Goal: Navigation & Orientation: Find specific page/section

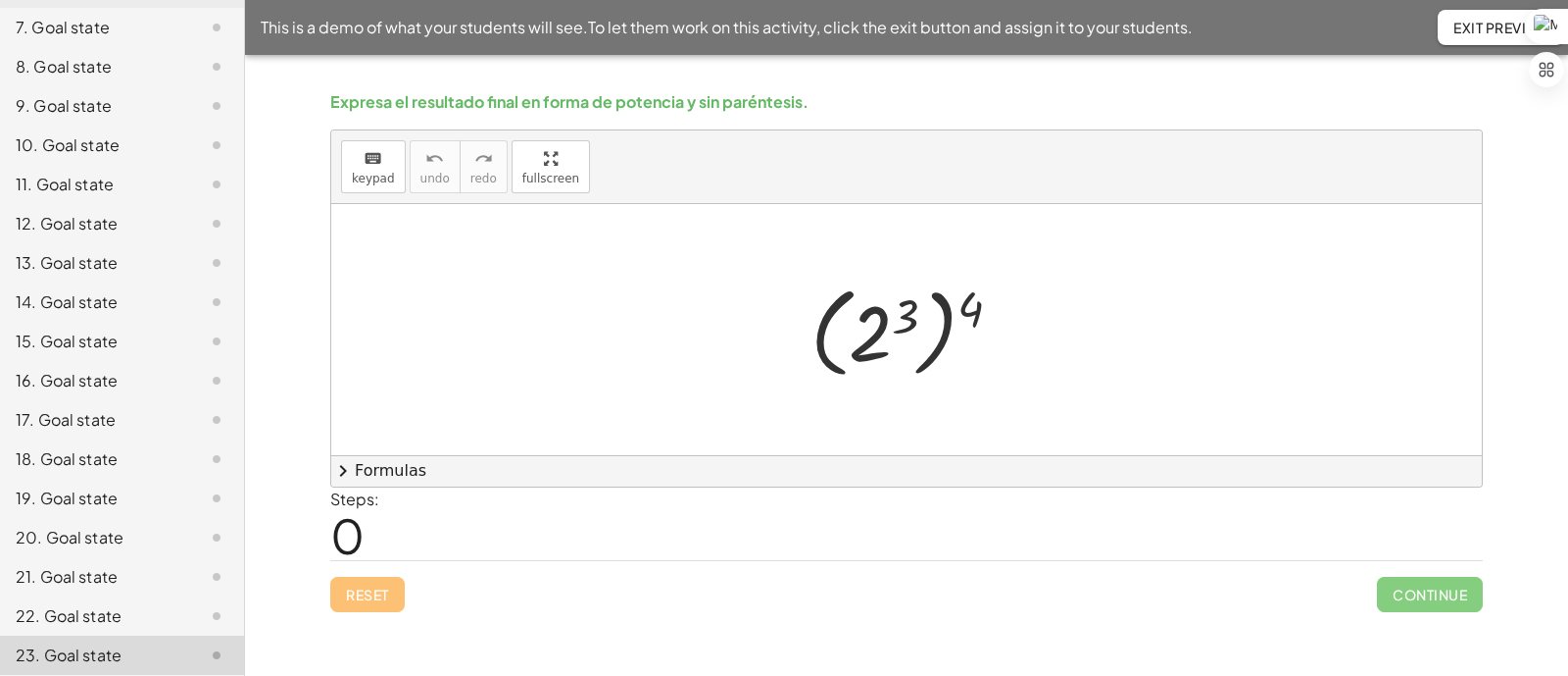
scroll to position [451, 0]
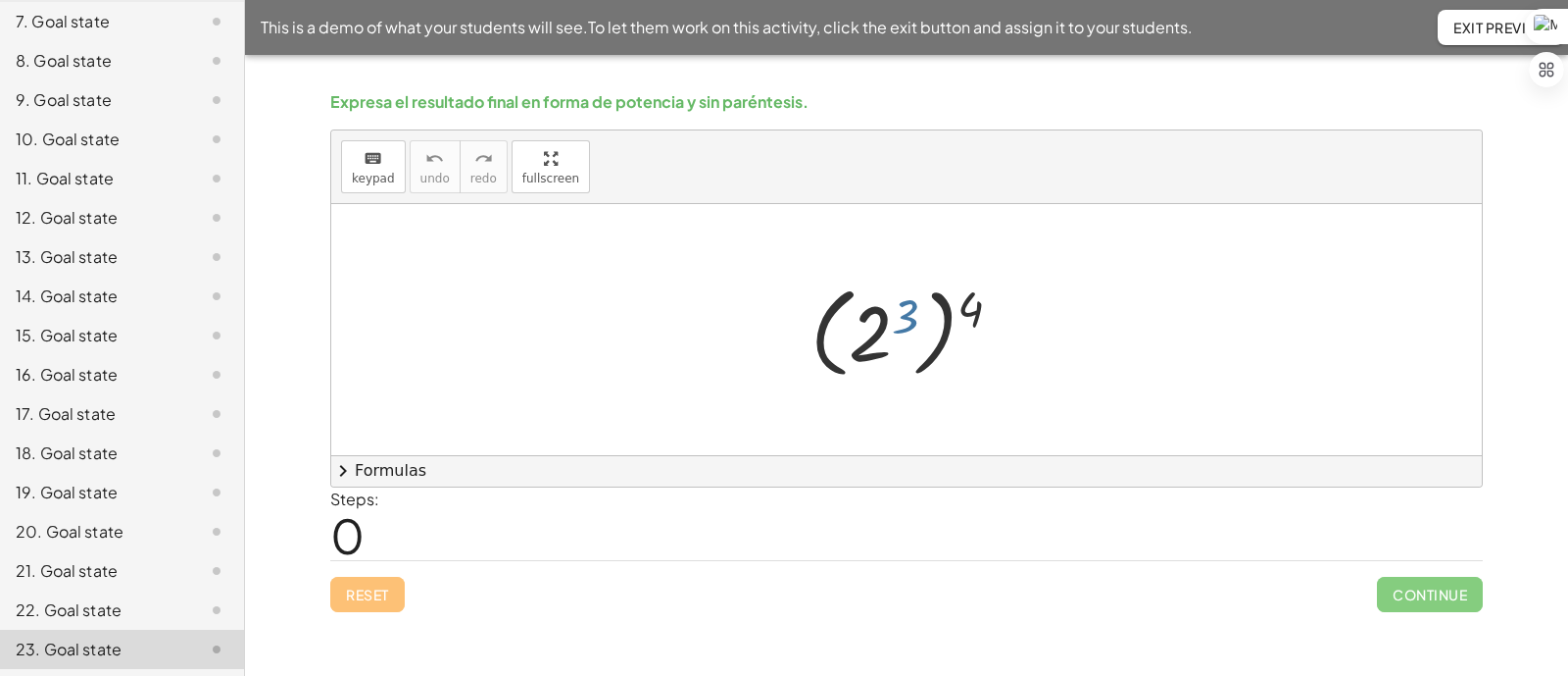
click at [912, 310] on div at bounding box center [914, 330] width 228 height 109
click at [968, 312] on div at bounding box center [914, 330] width 228 height 109
click at [976, 306] on div at bounding box center [914, 330] width 228 height 109
click at [974, 306] on div at bounding box center [914, 330] width 228 height 109
click at [906, 316] on div at bounding box center [914, 330] width 228 height 109
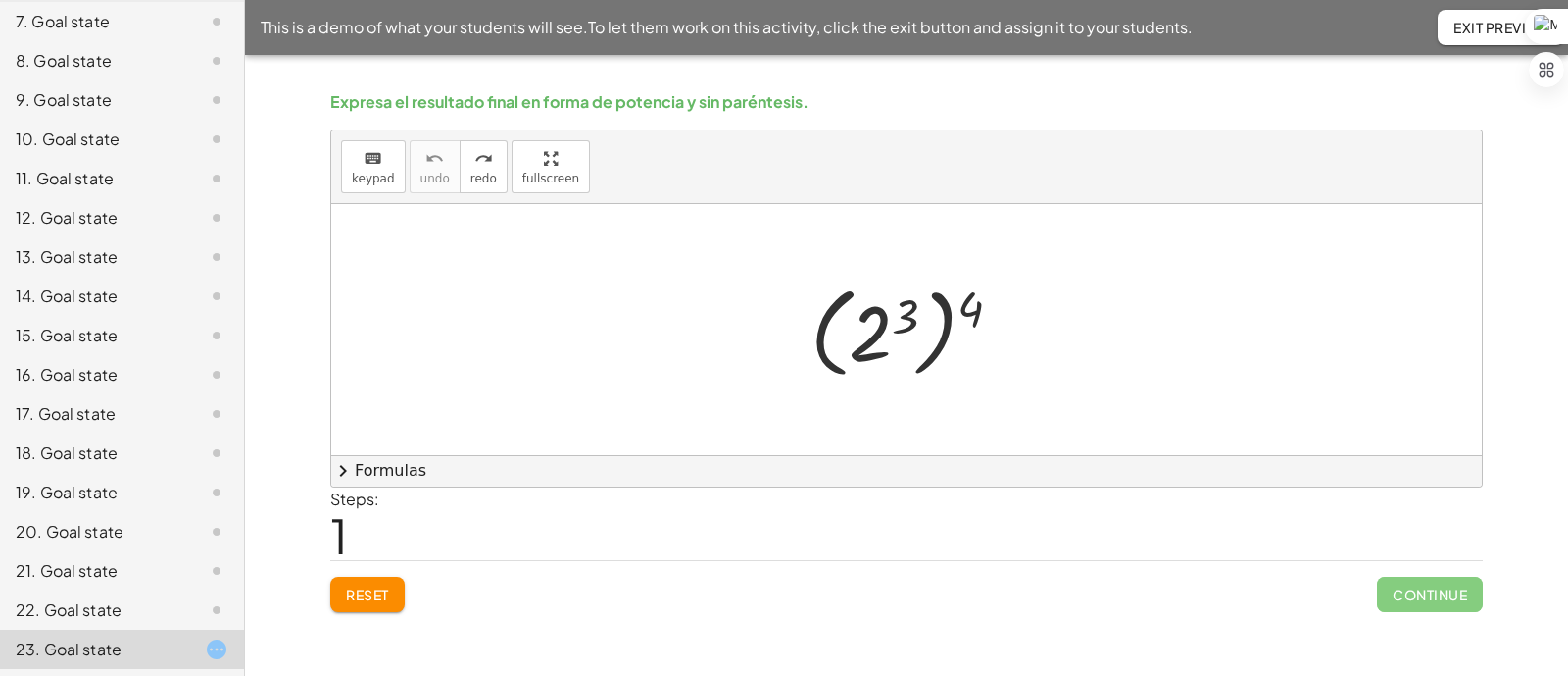
click at [910, 308] on div at bounding box center [914, 330] width 228 height 109
drag, startPoint x: 976, startPoint y: 311, endPoint x: 911, endPoint y: 316, distance: 65.2
click at [911, 316] on div at bounding box center [914, 330] width 228 height 109
click at [923, 315] on div at bounding box center [913, 329] width 161 height 97
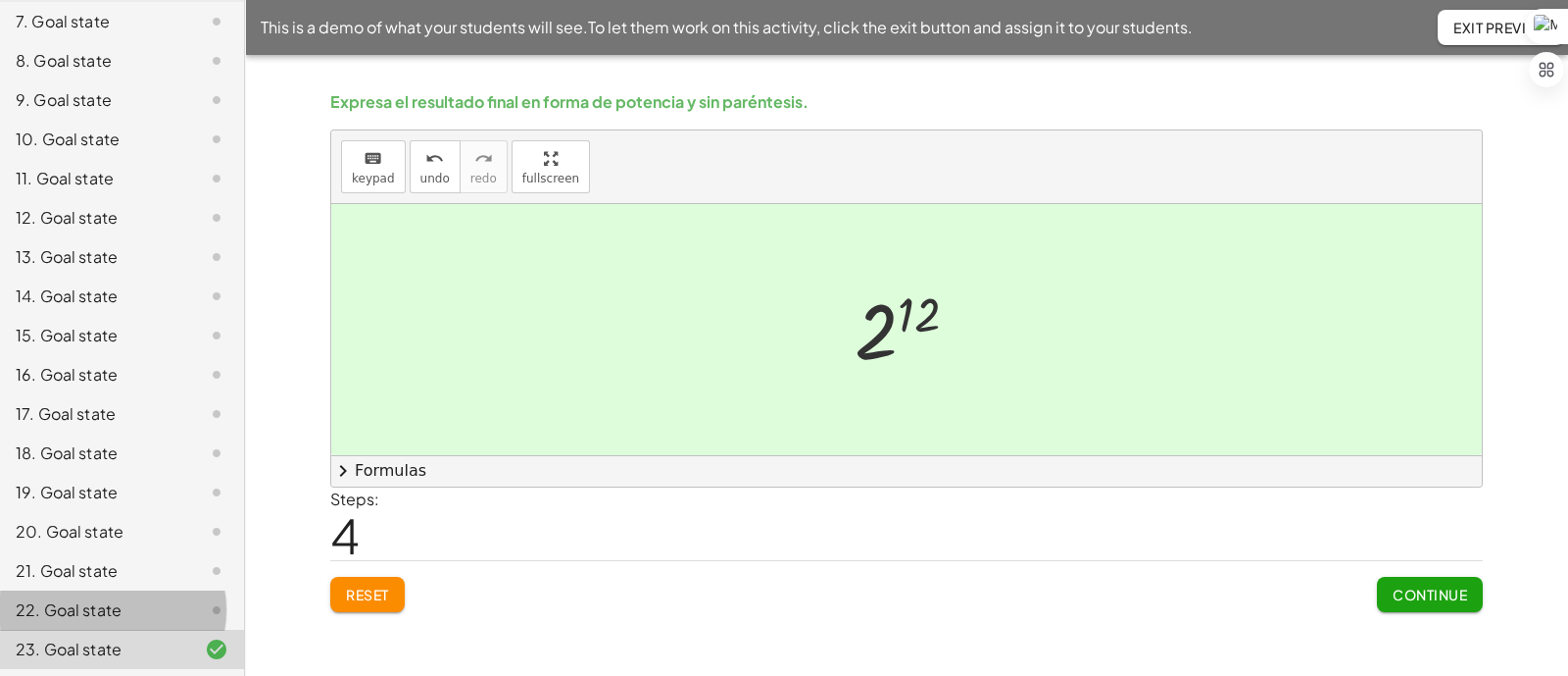
click at [144, 599] on div "22. Goal state" at bounding box center [95, 610] width 158 height 24
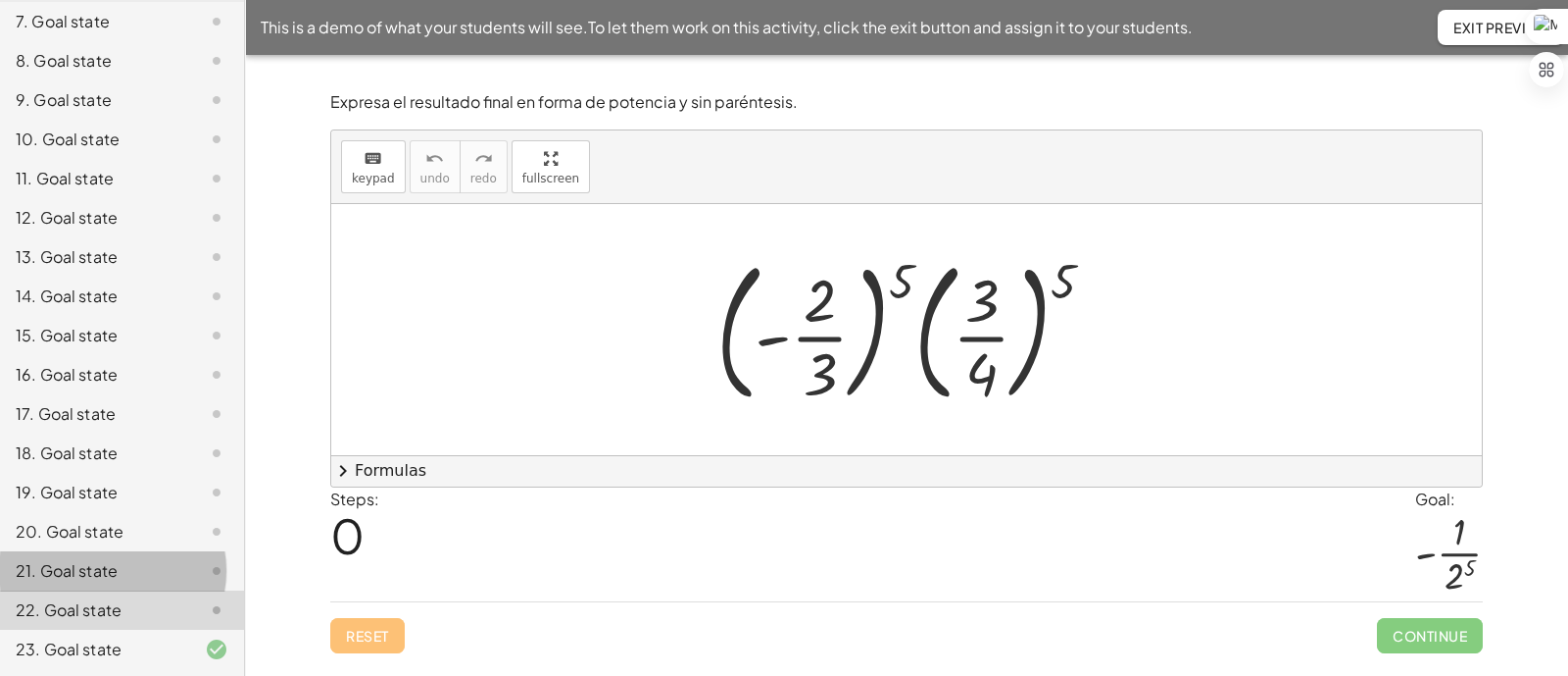
click at [136, 576] on div "21. Goal state" at bounding box center [95, 571] width 158 height 24
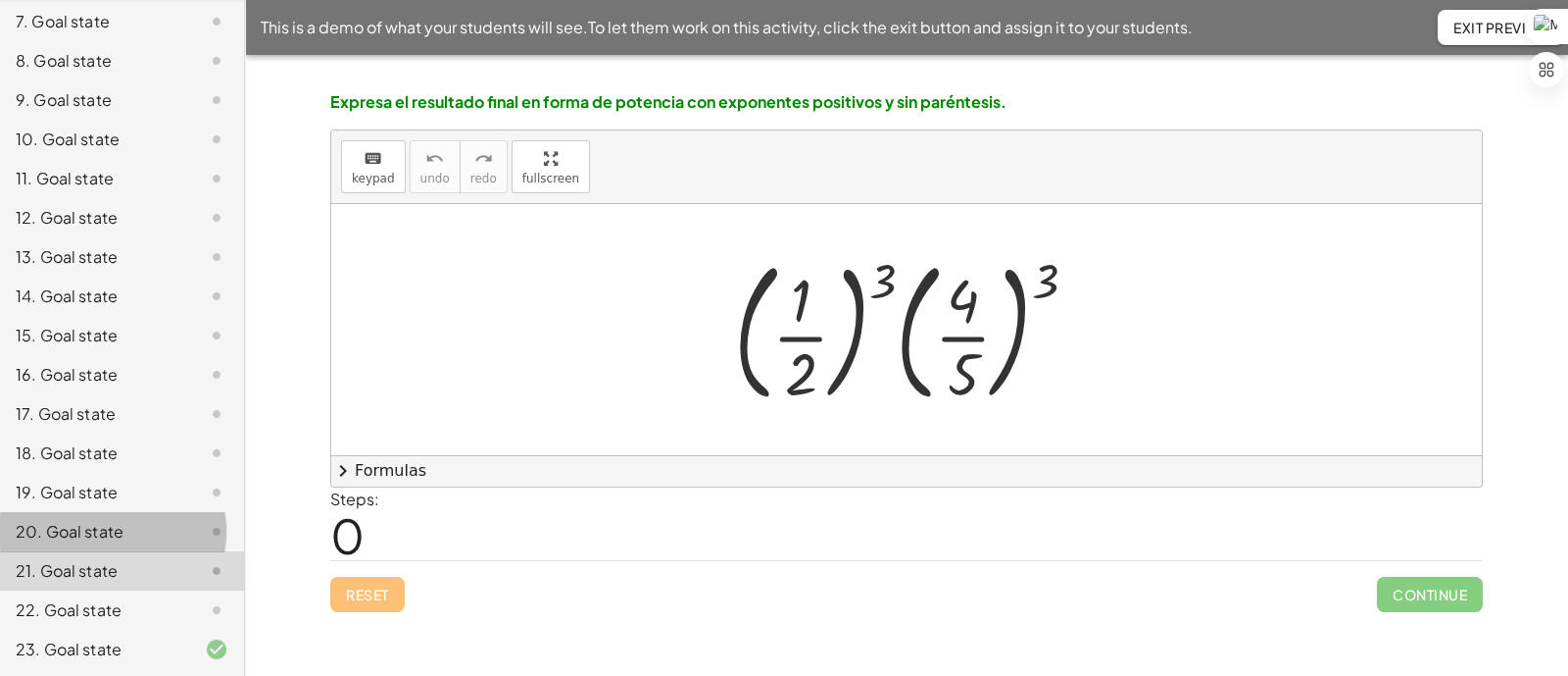
click at [141, 532] on div "20. Goal state" at bounding box center [95, 532] width 158 height 24
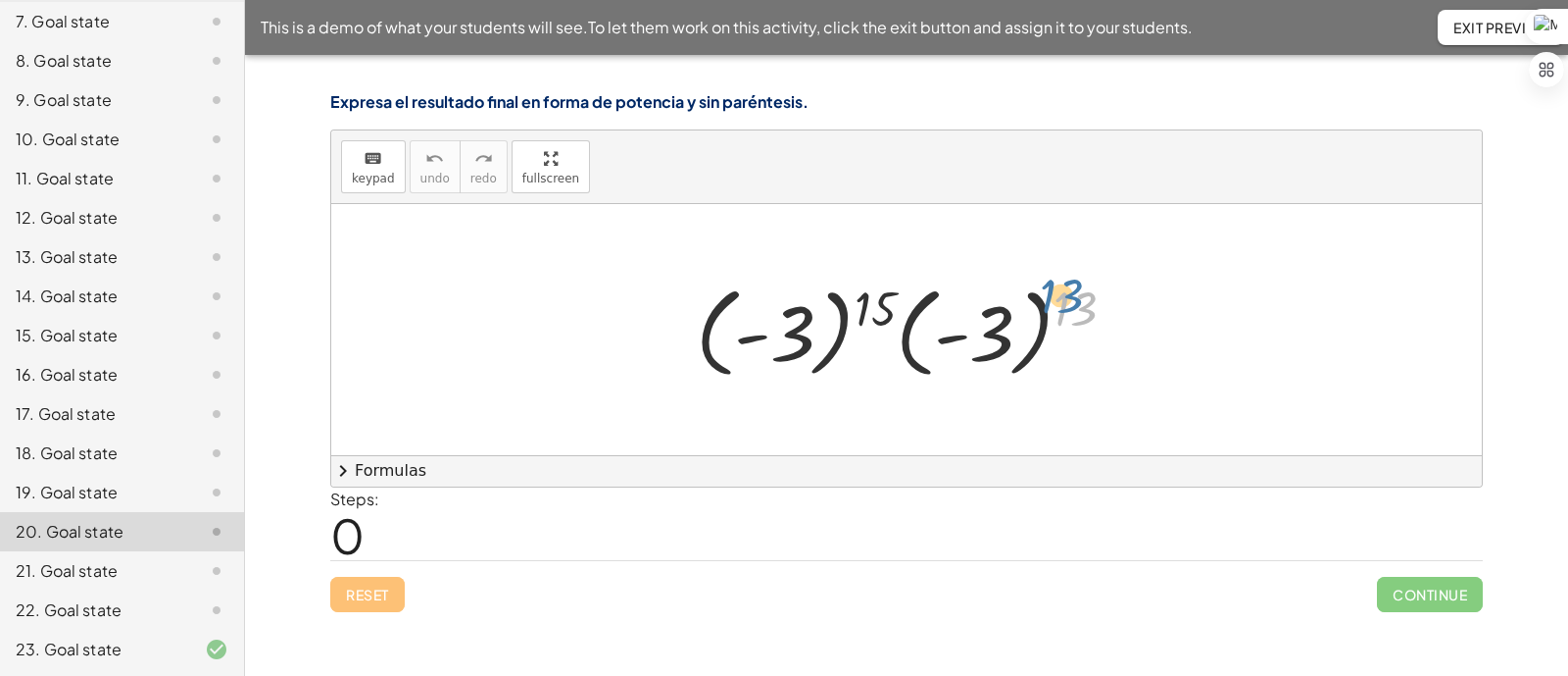
drag, startPoint x: 1076, startPoint y: 308, endPoint x: 1523, endPoint y: 346, distance: 448.6
click at [934, 279] on div at bounding box center [913, 330] width 456 height 109
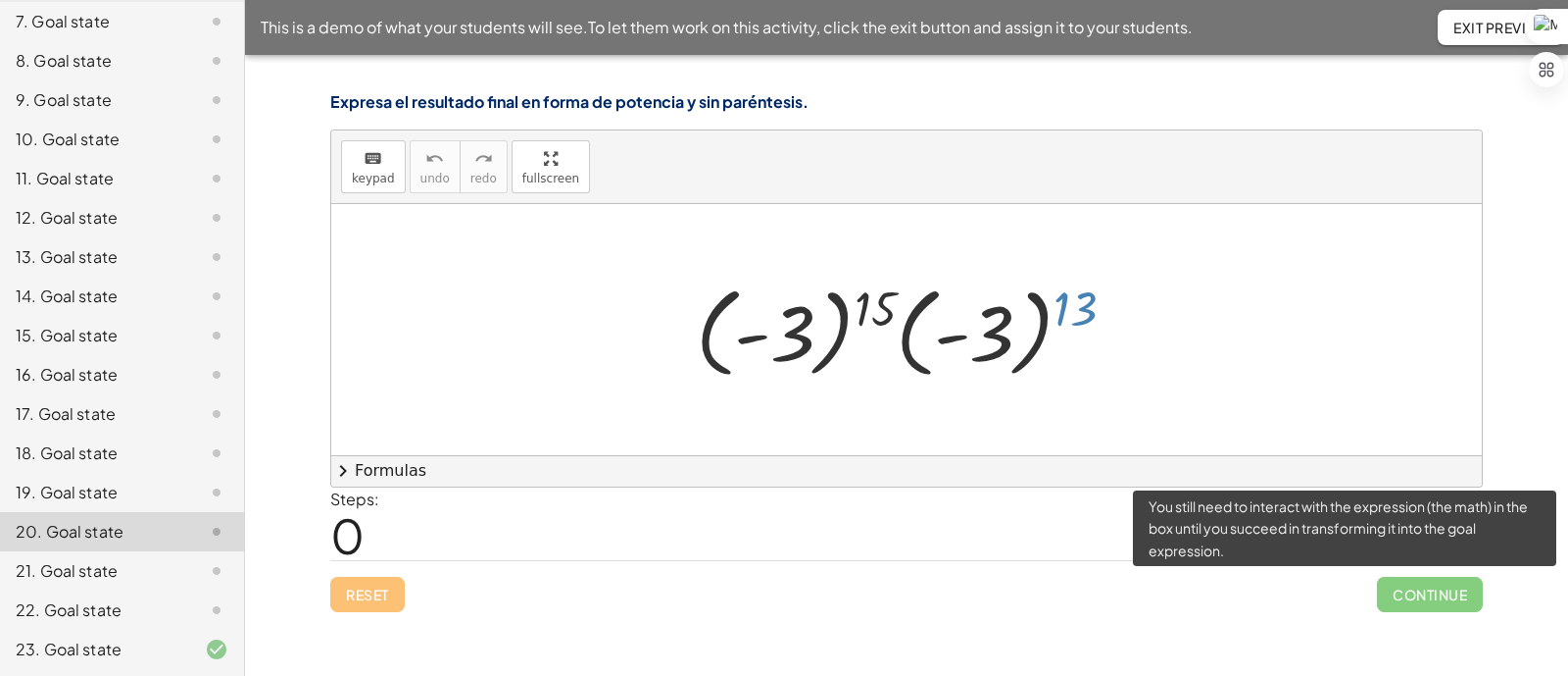
drag, startPoint x: 1086, startPoint y: 306, endPoint x: 897, endPoint y: 297, distance: 189.2
click at [897, 297] on div at bounding box center [913, 330] width 456 height 109
drag, startPoint x: 1084, startPoint y: 297, endPoint x: 960, endPoint y: 308, distance: 124.5
click at [899, 301] on div at bounding box center [913, 330] width 456 height 109
drag, startPoint x: 1078, startPoint y: 311, endPoint x: 903, endPoint y: 296, distance: 175.6
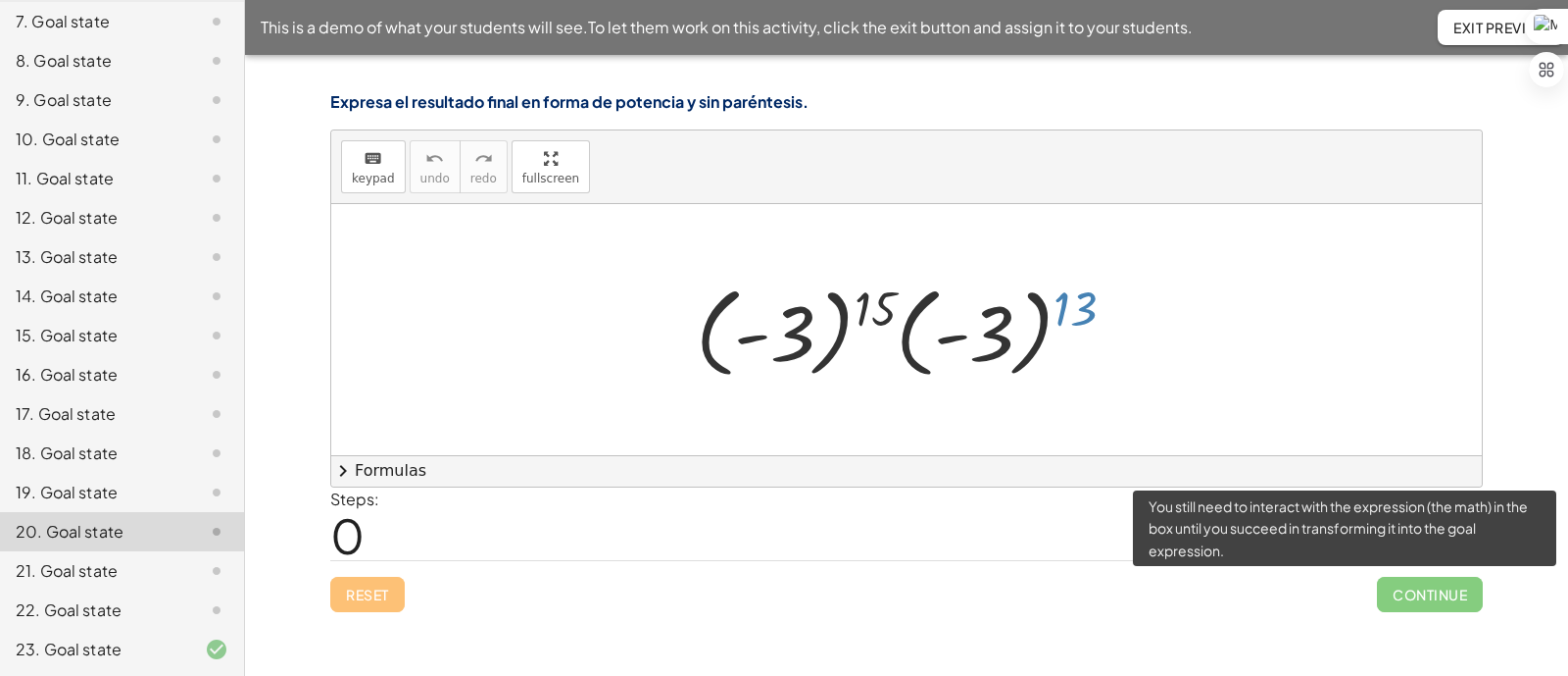
click at [903, 296] on div at bounding box center [913, 330] width 456 height 109
drag, startPoint x: 882, startPoint y: 300, endPoint x: 1097, endPoint y: 287, distance: 215.4
click at [1097, 282] on div at bounding box center [913, 330] width 456 height 109
click at [1078, 312] on div at bounding box center [913, 330] width 456 height 109
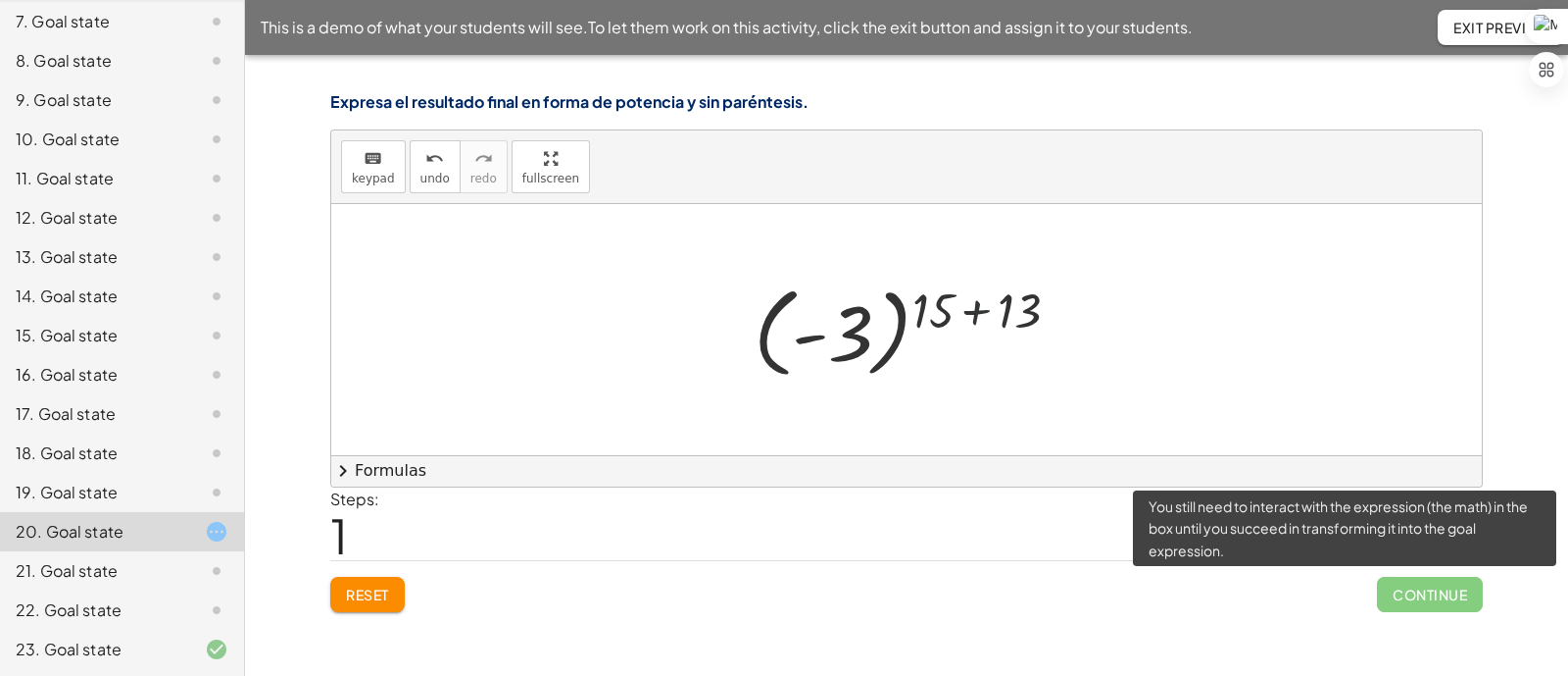
click at [970, 319] on div at bounding box center [913, 330] width 341 height 109
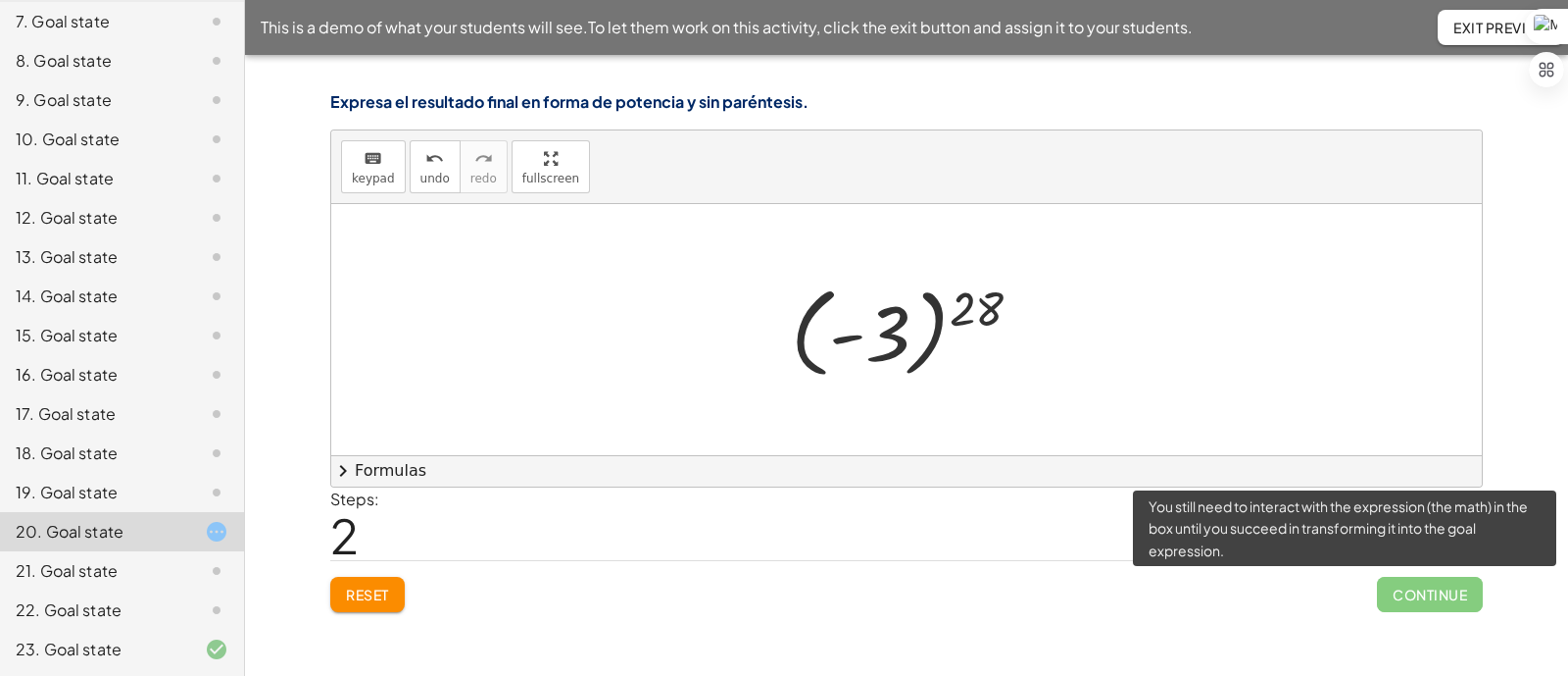
click at [944, 322] on div at bounding box center [914, 330] width 267 height 109
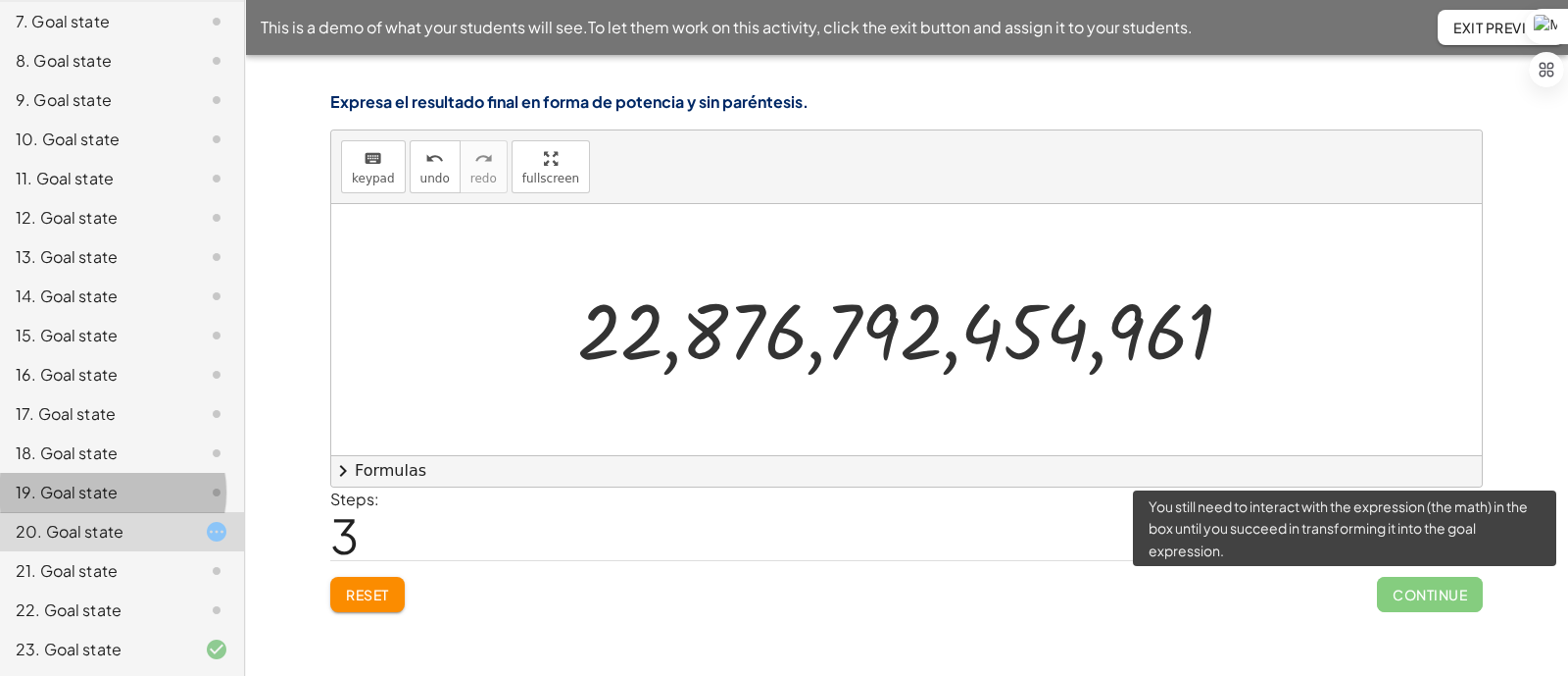
click at [174, 498] on div at bounding box center [201, 493] width 55 height 24
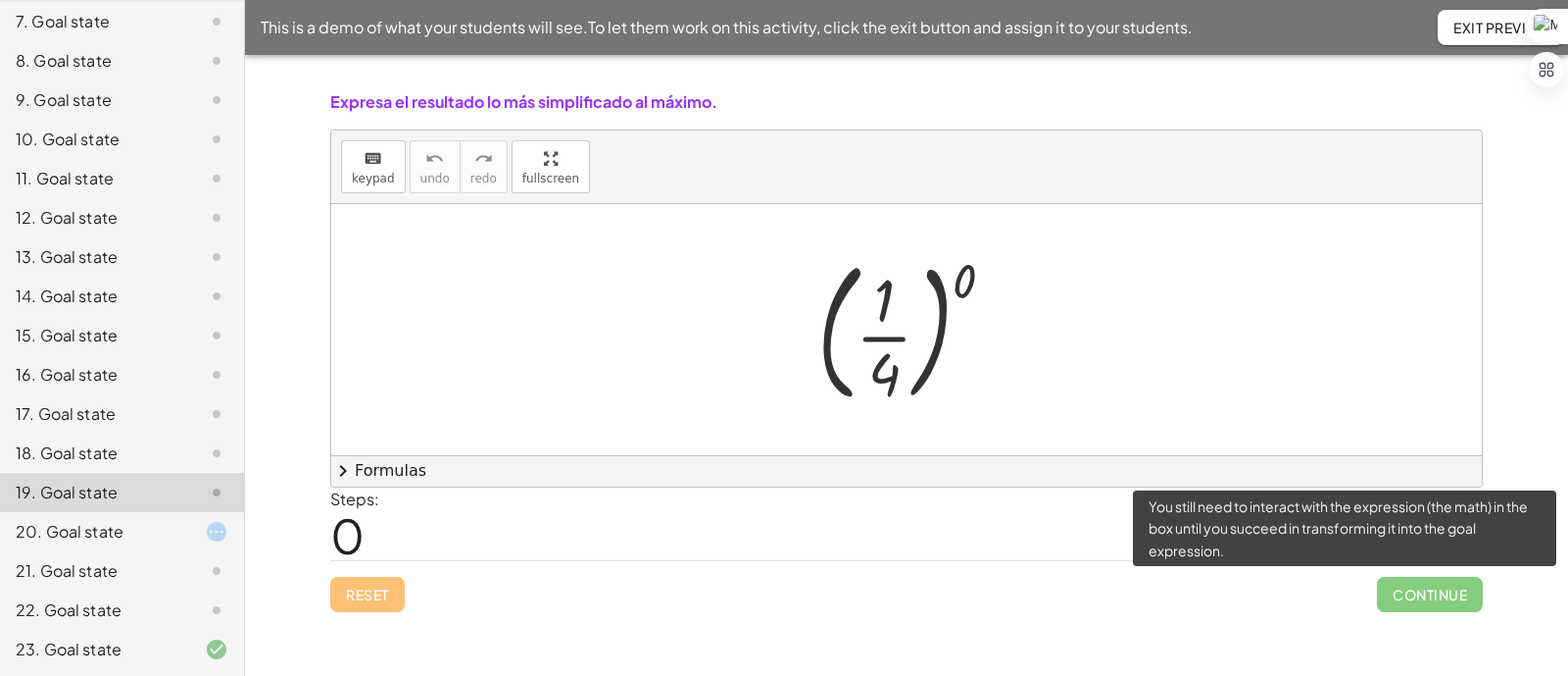
click at [968, 279] on div at bounding box center [913, 329] width 213 height 163
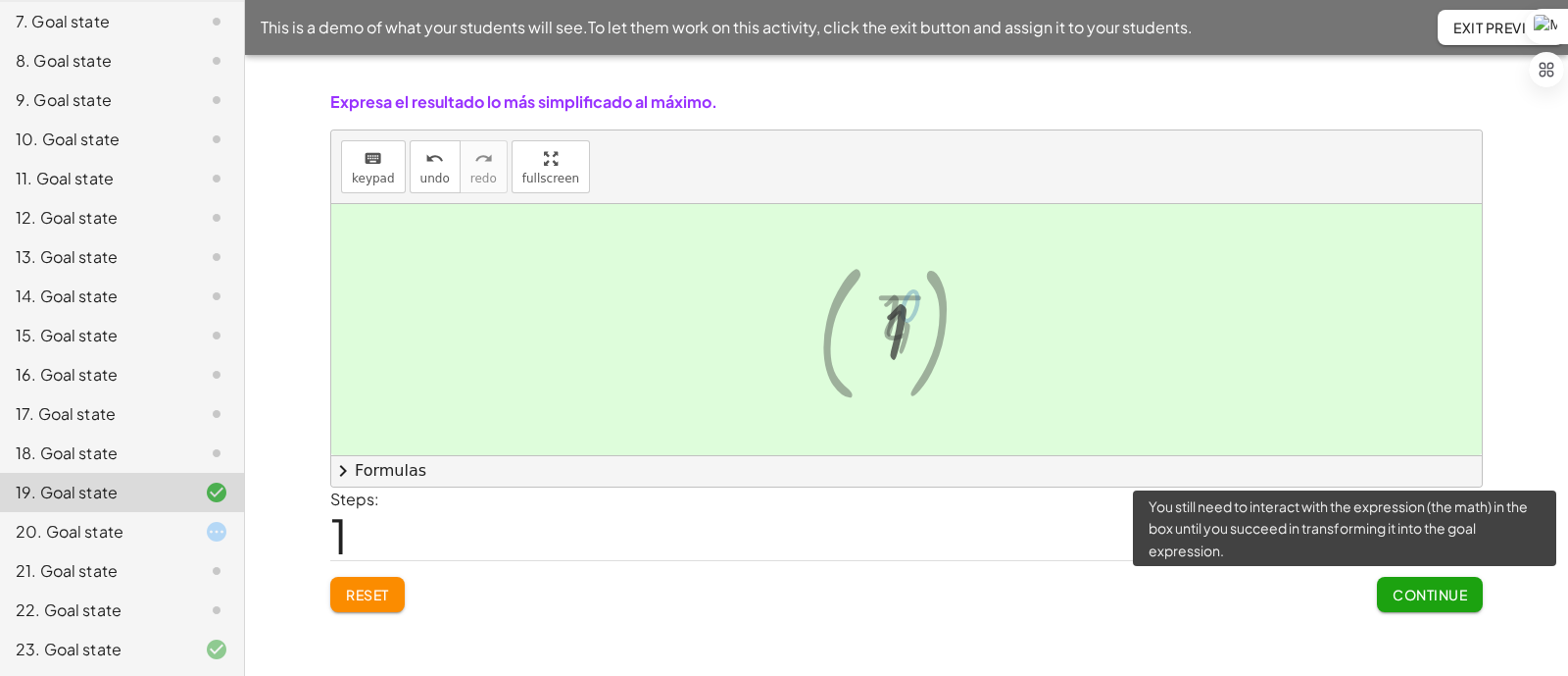
click at [968, 279] on div at bounding box center [905, 329] width 1150 height 251
click at [122, 459] on div "18. Goal state" at bounding box center [95, 453] width 158 height 24
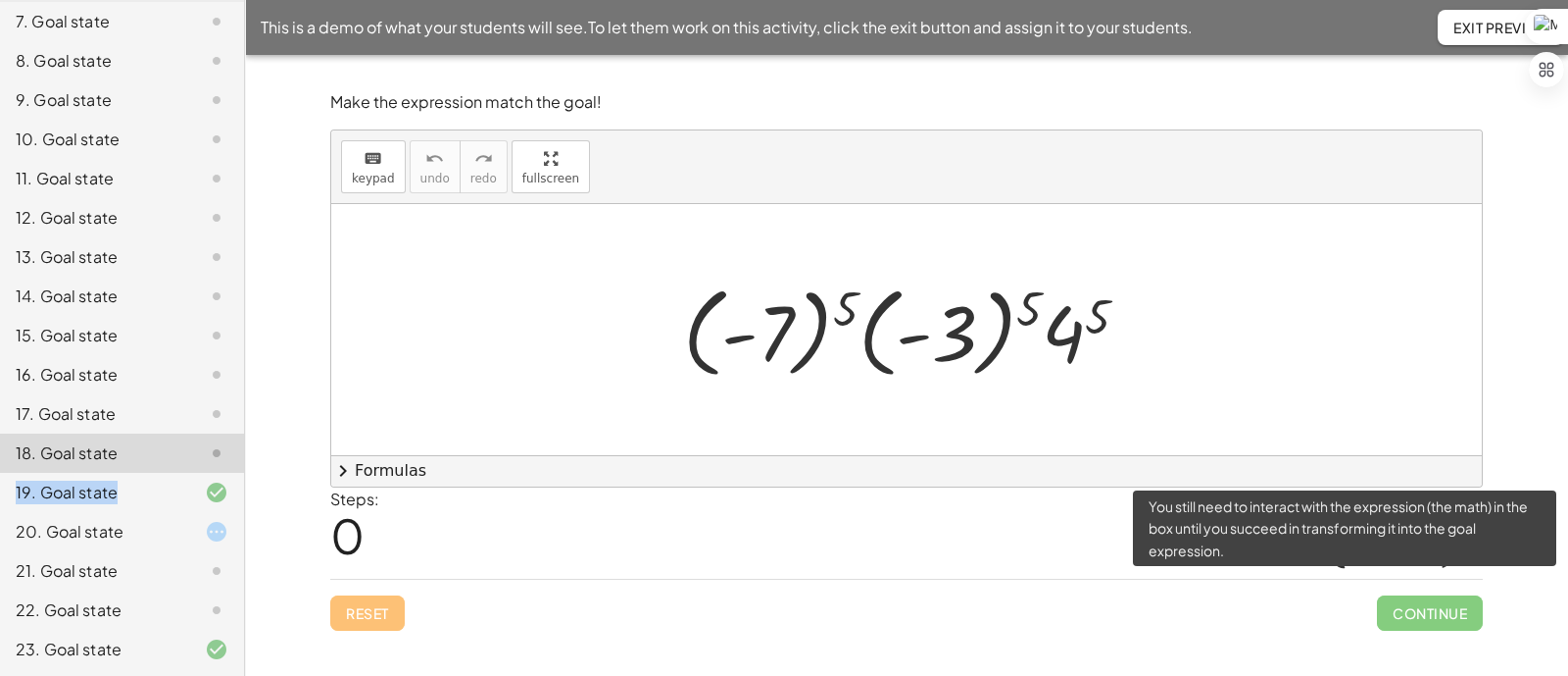
drag, startPoint x: 122, startPoint y: 459, endPoint x: 187, endPoint y: 462, distance: 65.1
click at [187, 462] on div "18. Goal state" at bounding box center [122, 452] width 244 height 39
click at [101, 441] on div "18. Goal state" at bounding box center [95, 453] width 158 height 24
click at [99, 443] on div "18. Goal state" at bounding box center [95, 453] width 158 height 24
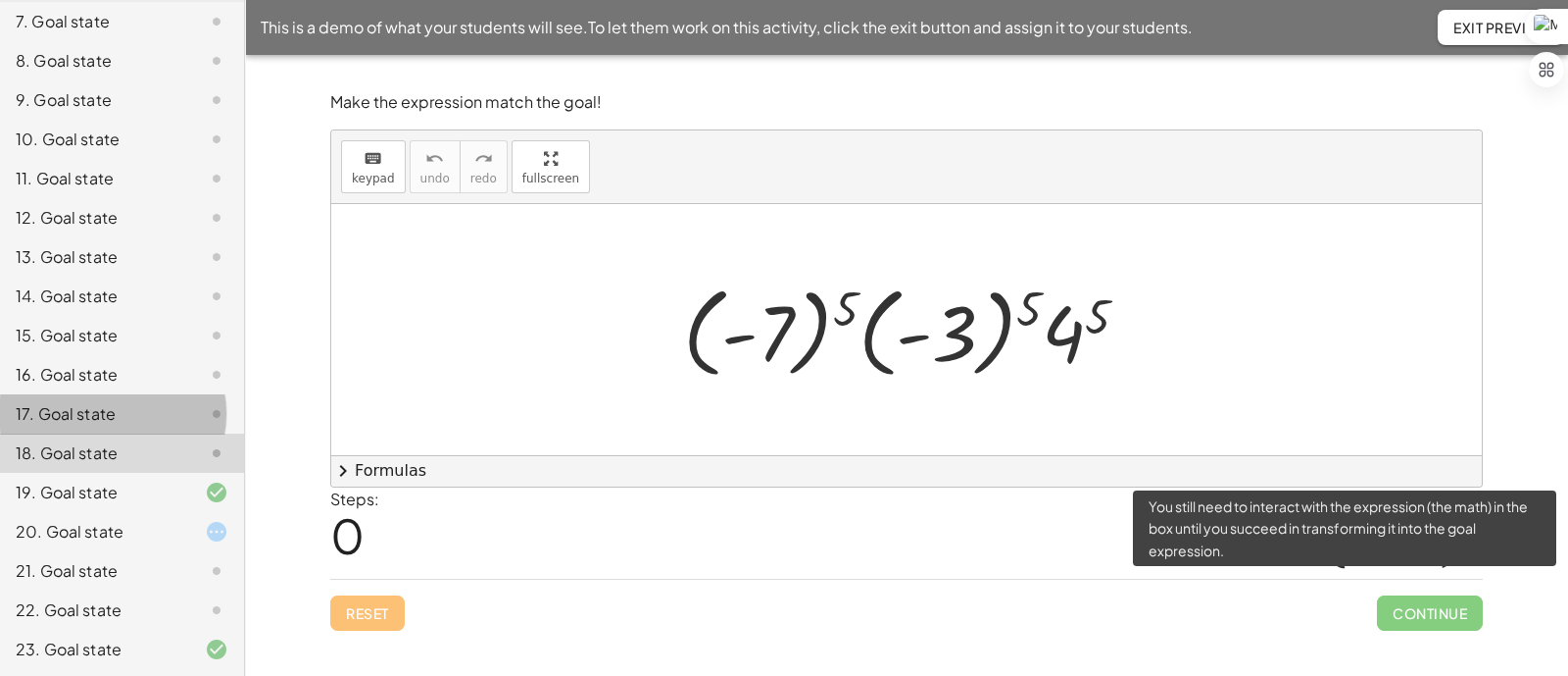
click at [100, 420] on div "17. Goal state" at bounding box center [95, 414] width 158 height 24
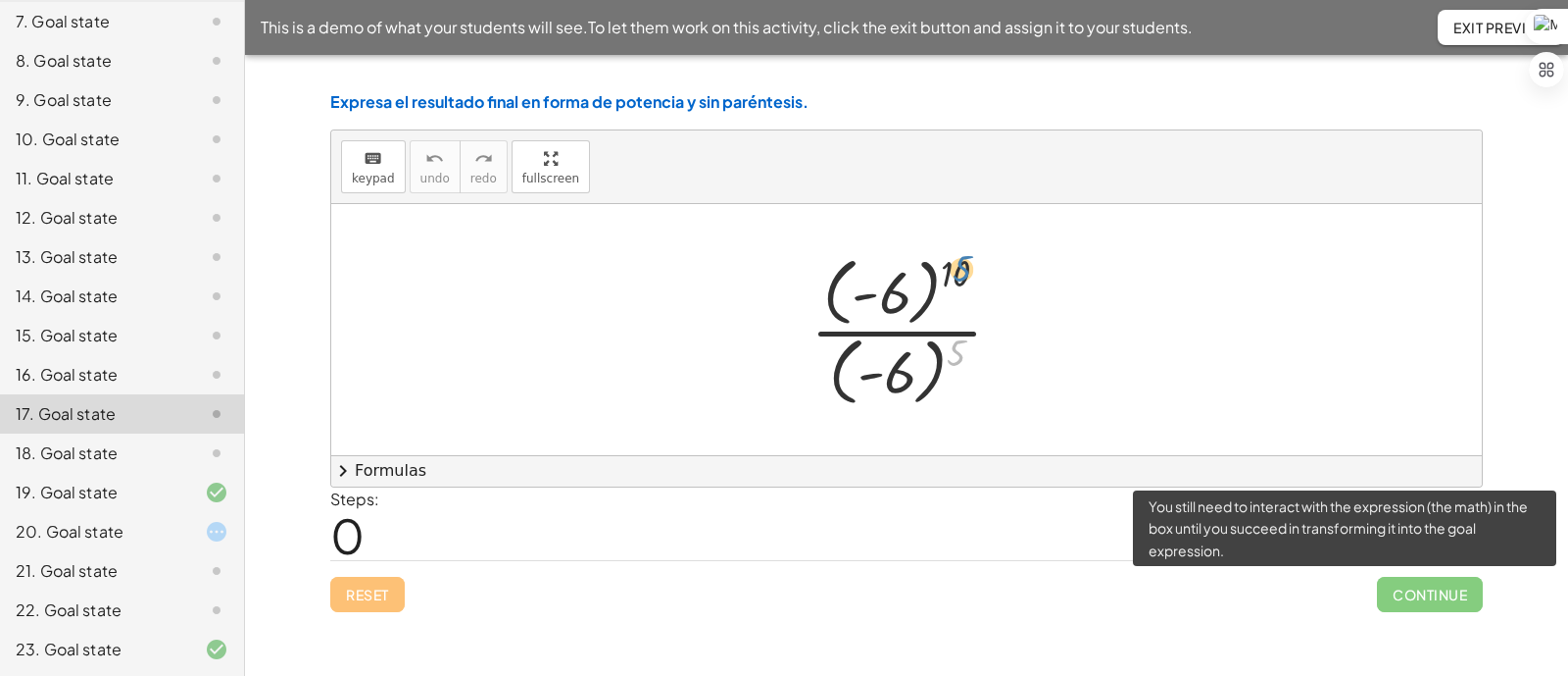
drag, startPoint x: 955, startPoint y: 355, endPoint x: 961, endPoint y: 273, distance: 82.2
click at [961, 273] on div at bounding box center [914, 329] width 228 height 163
drag, startPoint x: 955, startPoint y: 353, endPoint x: 992, endPoint y: 277, distance: 84.5
click at [992, 277] on div at bounding box center [914, 329] width 228 height 163
drag, startPoint x: 956, startPoint y: 355, endPoint x: 966, endPoint y: 262, distance: 93.5
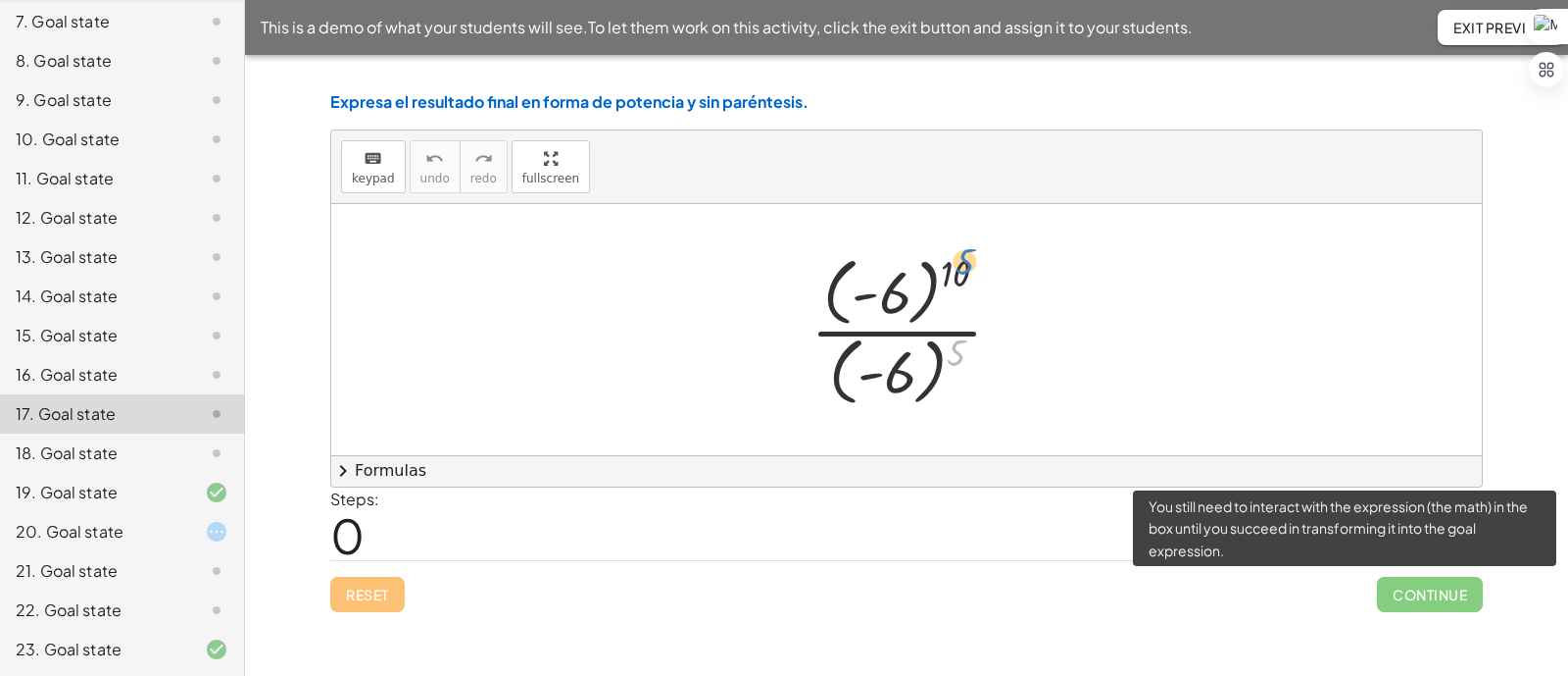
click at [966, 262] on div at bounding box center [914, 329] width 228 height 163
click at [975, 328] on div at bounding box center [914, 329] width 228 height 163
click at [972, 331] on div at bounding box center [914, 329] width 228 height 163
click at [963, 330] on div at bounding box center [914, 329] width 228 height 163
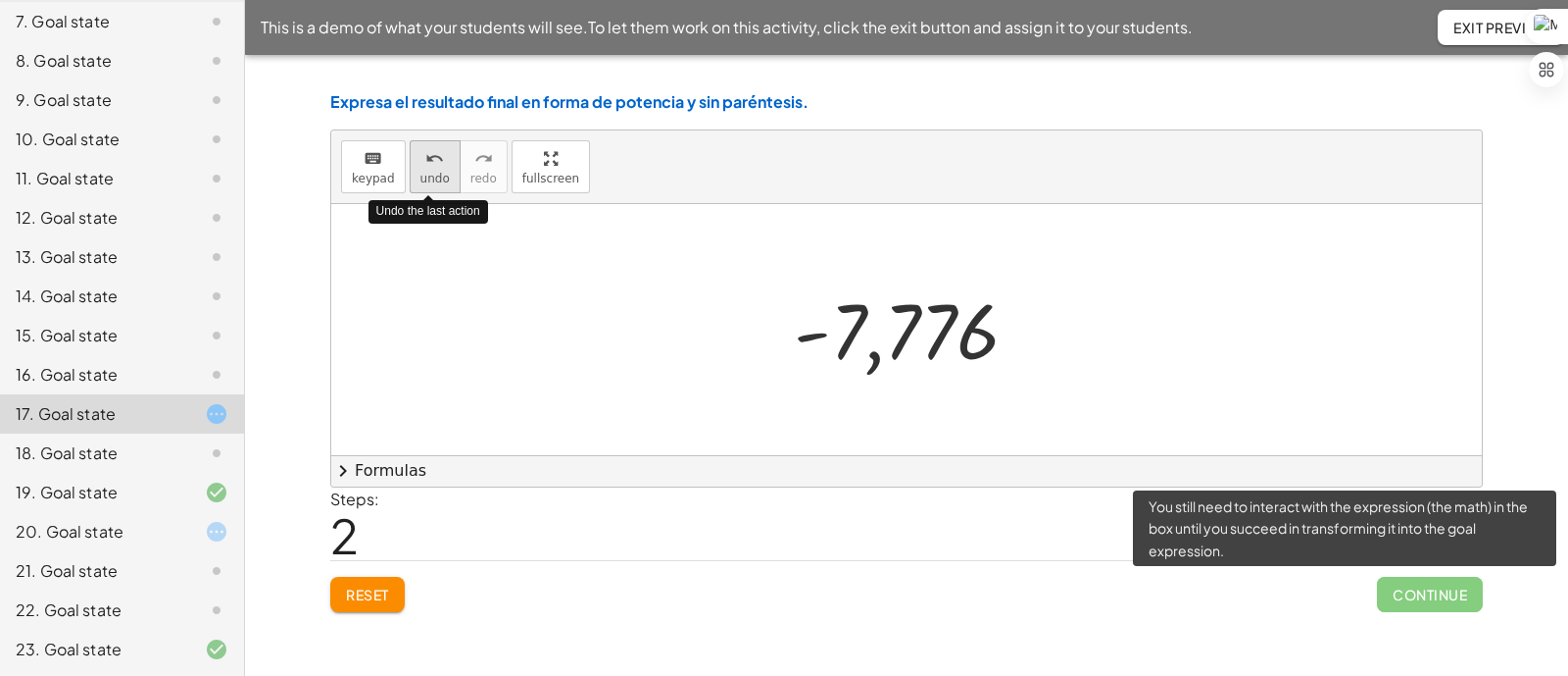
click at [438, 166] on div "undo" at bounding box center [435, 158] width 29 height 24
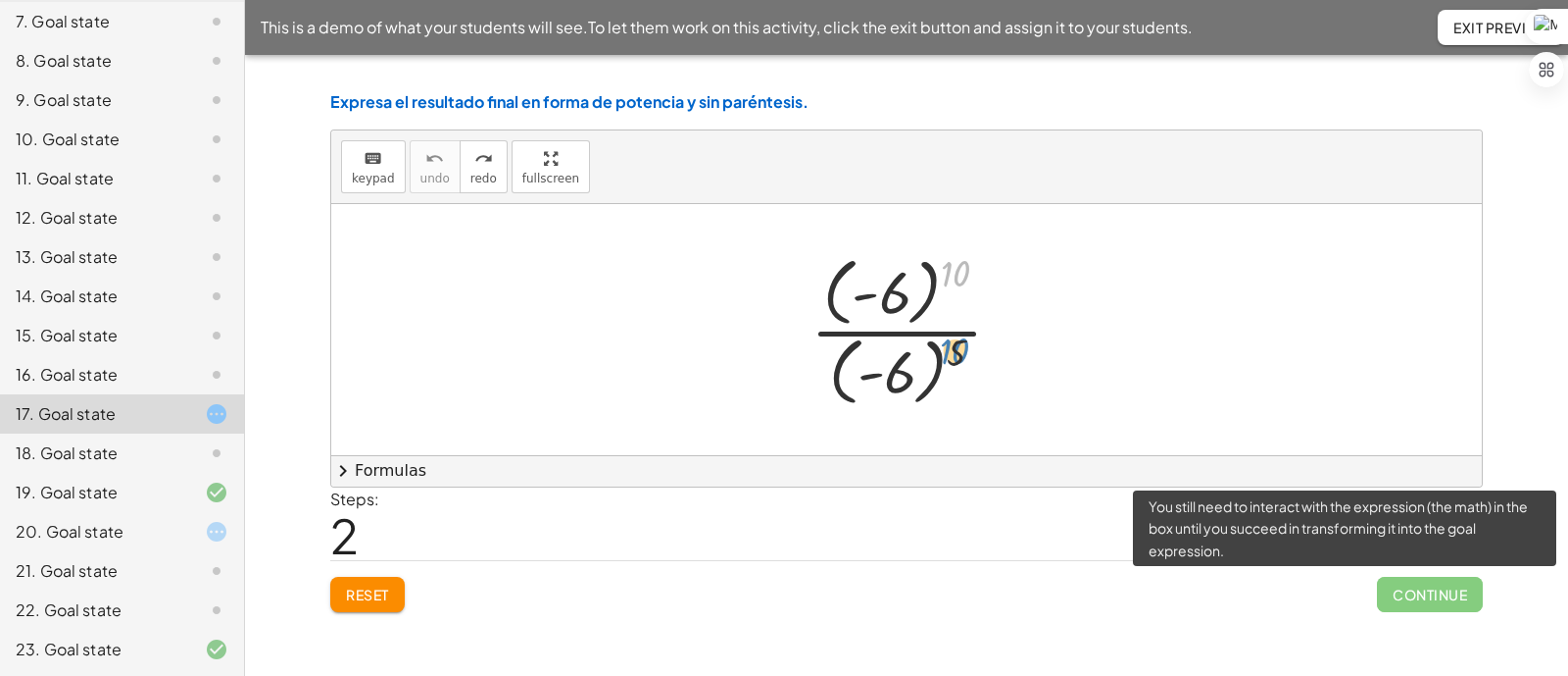
drag, startPoint x: 955, startPoint y: 271, endPoint x: 954, endPoint y: 348, distance: 77.0
click at [954, 348] on div at bounding box center [914, 329] width 228 height 163
drag, startPoint x: 958, startPoint y: 354, endPoint x: 996, endPoint y: 278, distance: 85.0
click at [996, 278] on div at bounding box center [914, 329] width 228 height 163
click at [818, 331] on div at bounding box center [914, 329] width 228 height 163
